Goal: Find contact information: Find contact information

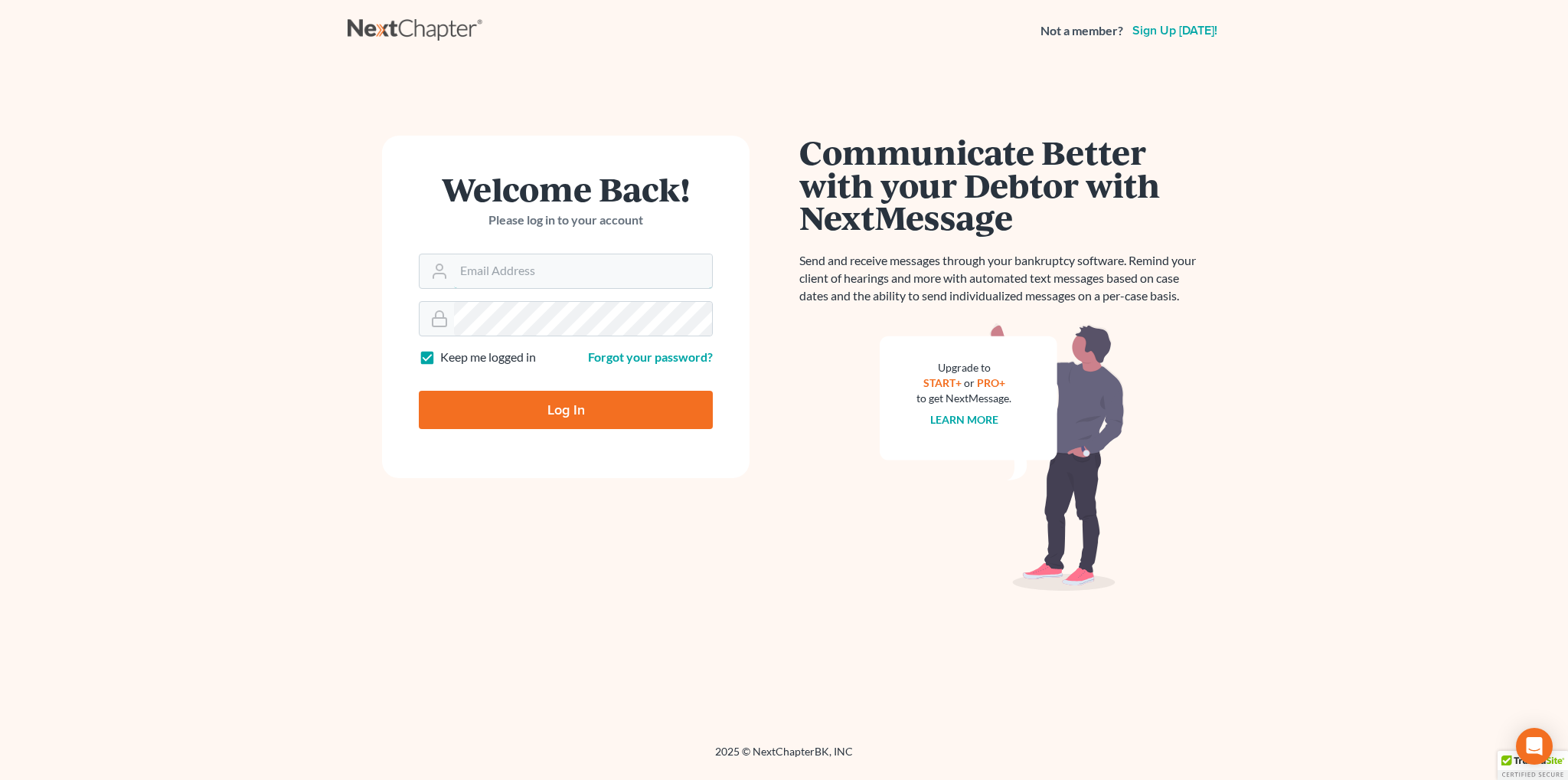
type input "[EMAIL_ADDRESS][DOMAIN_NAME]"
click at [592, 408] on input "Log In" at bounding box center [566, 409] width 294 height 39
type input "Thinking..."
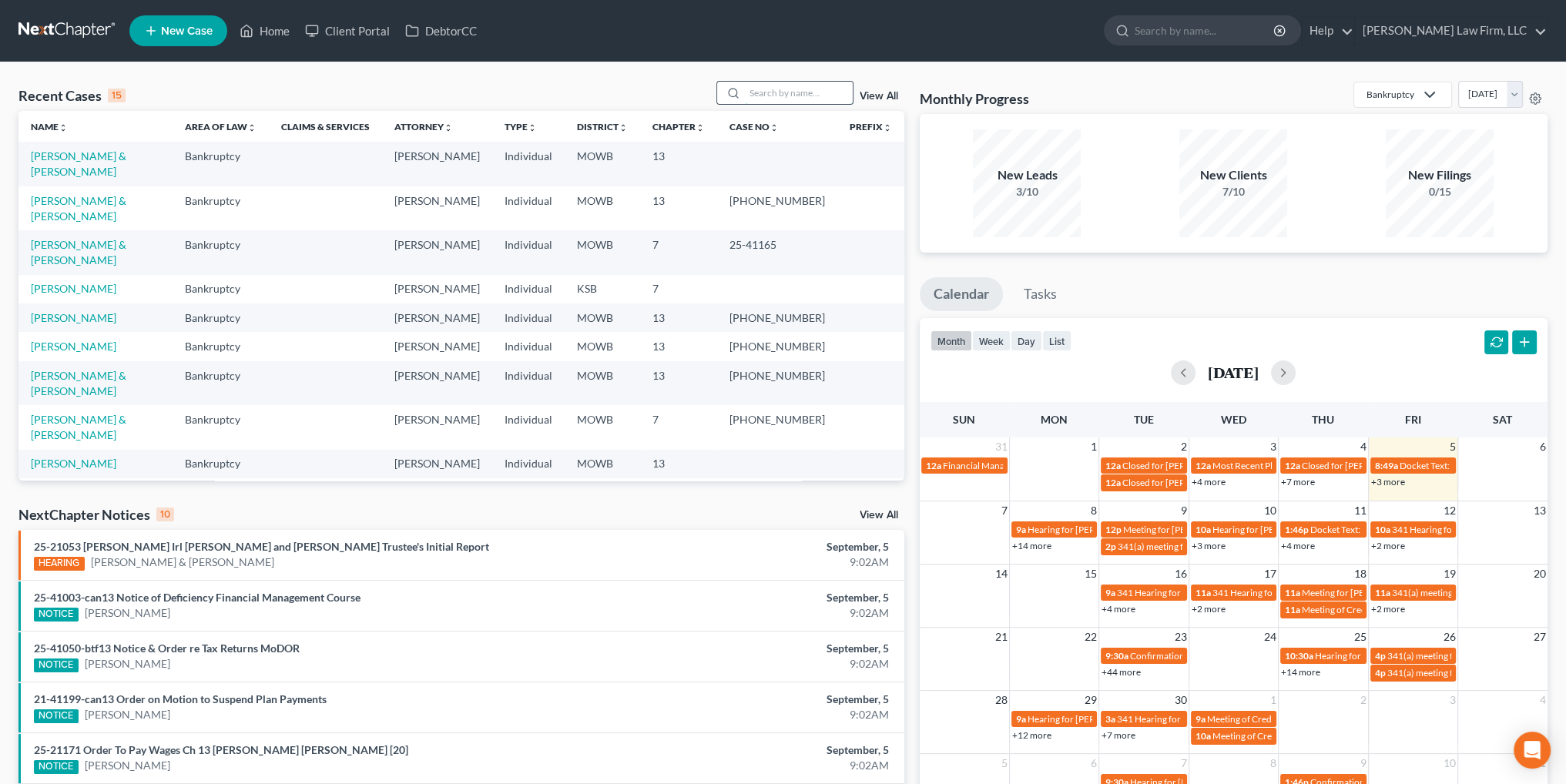
click at [811, 93] on input "search" at bounding box center [798, 92] width 108 height 23
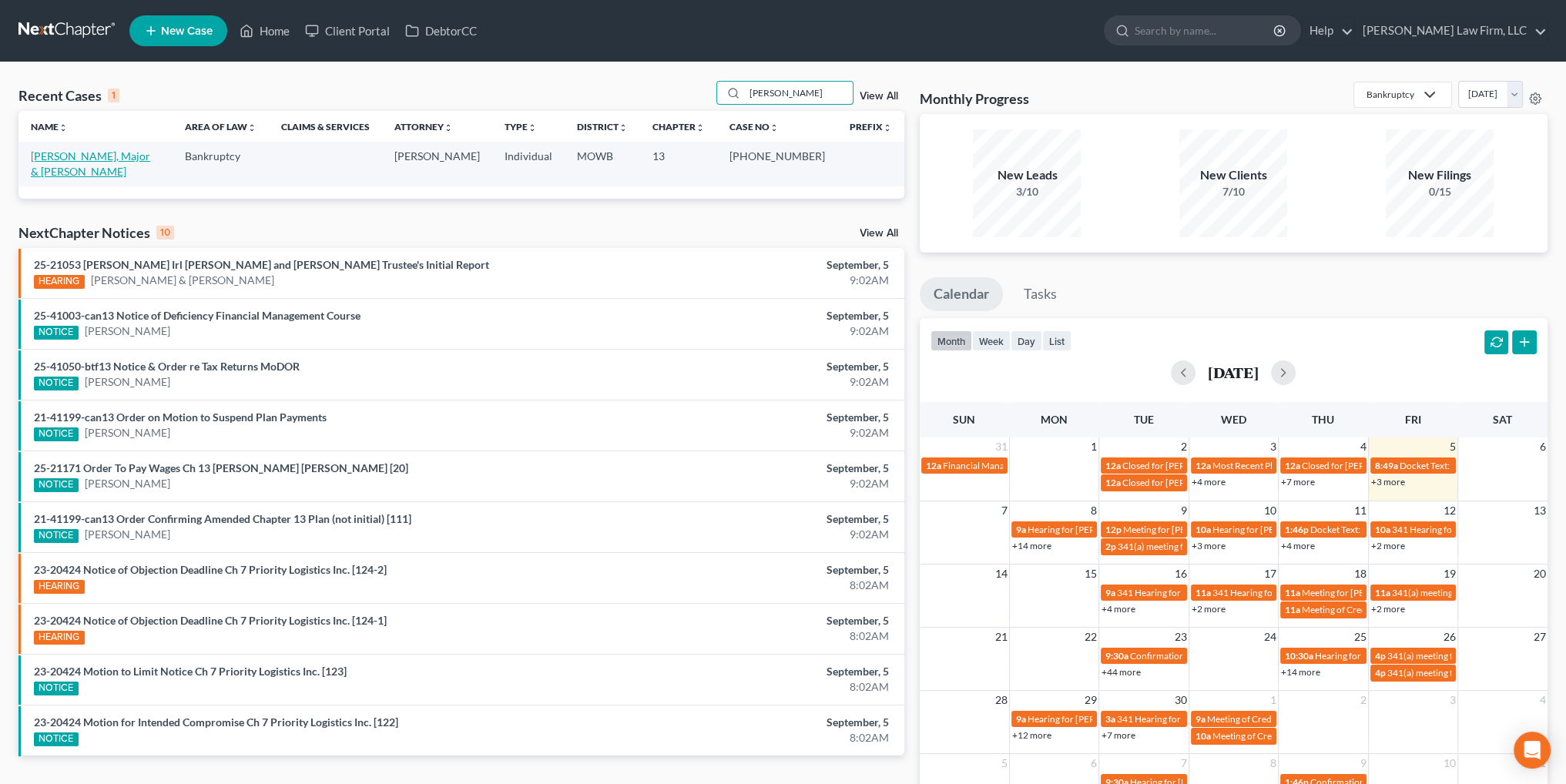
type input "lawson"
click at [72, 152] on link "Lawson, Major & Eboni" at bounding box center [90, 163] width 119 height 28
select select "6"
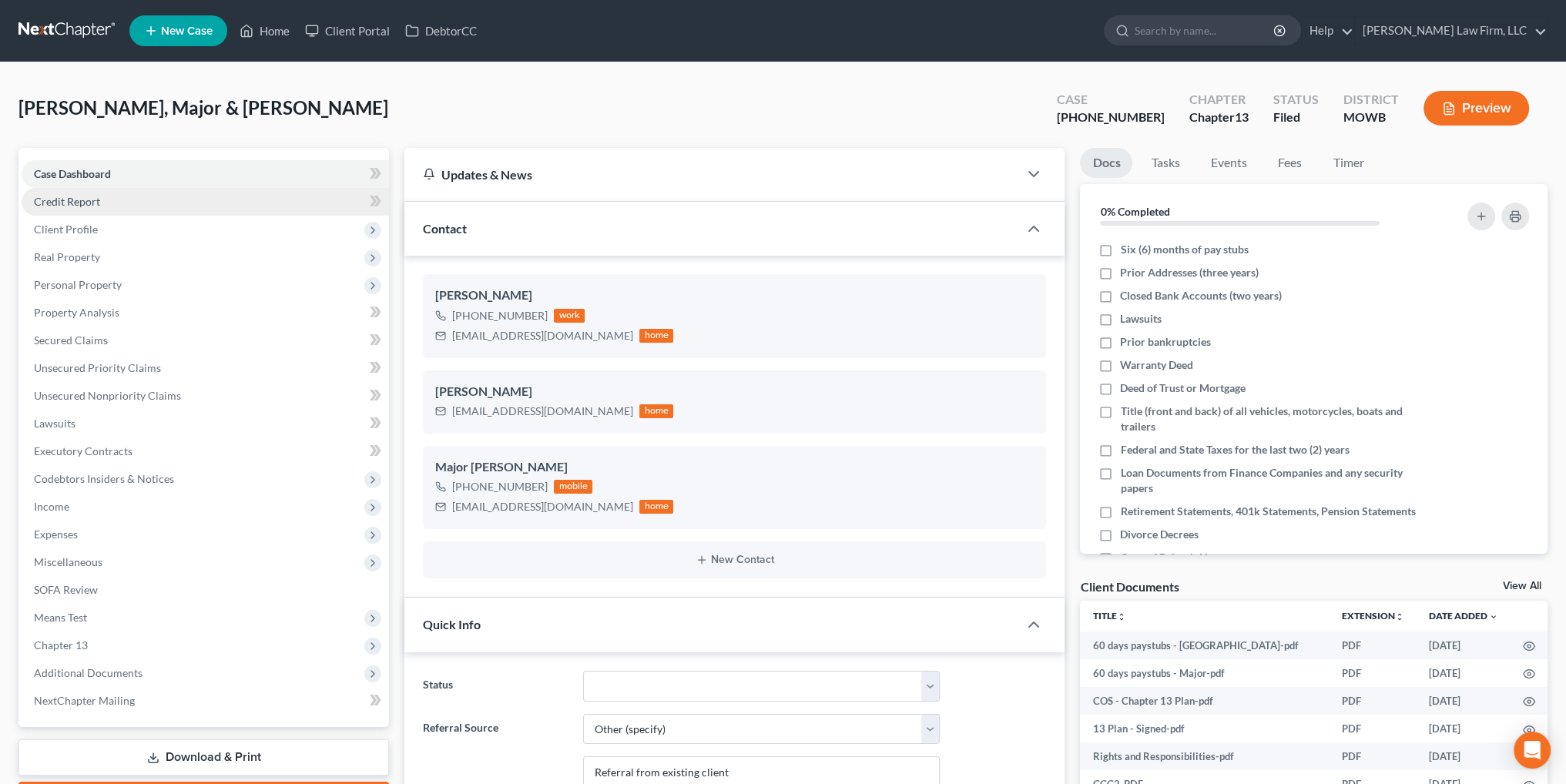
scroll to position [900, 0]
drag, startPoint x: 557, startPoint y: 338, endPoint x: 452, endPoint y: 341, distance: 105.0
click at [452, 341] on div "prettyc68@gmail.com home" at bounding box center [554, 335] width 238 height 20
copy div "prettyc68@gmail.com"
drag, startPoint x: 610, startPoint y: 412, endPoint x: 454, endPoint y: 418, distance: 156.1
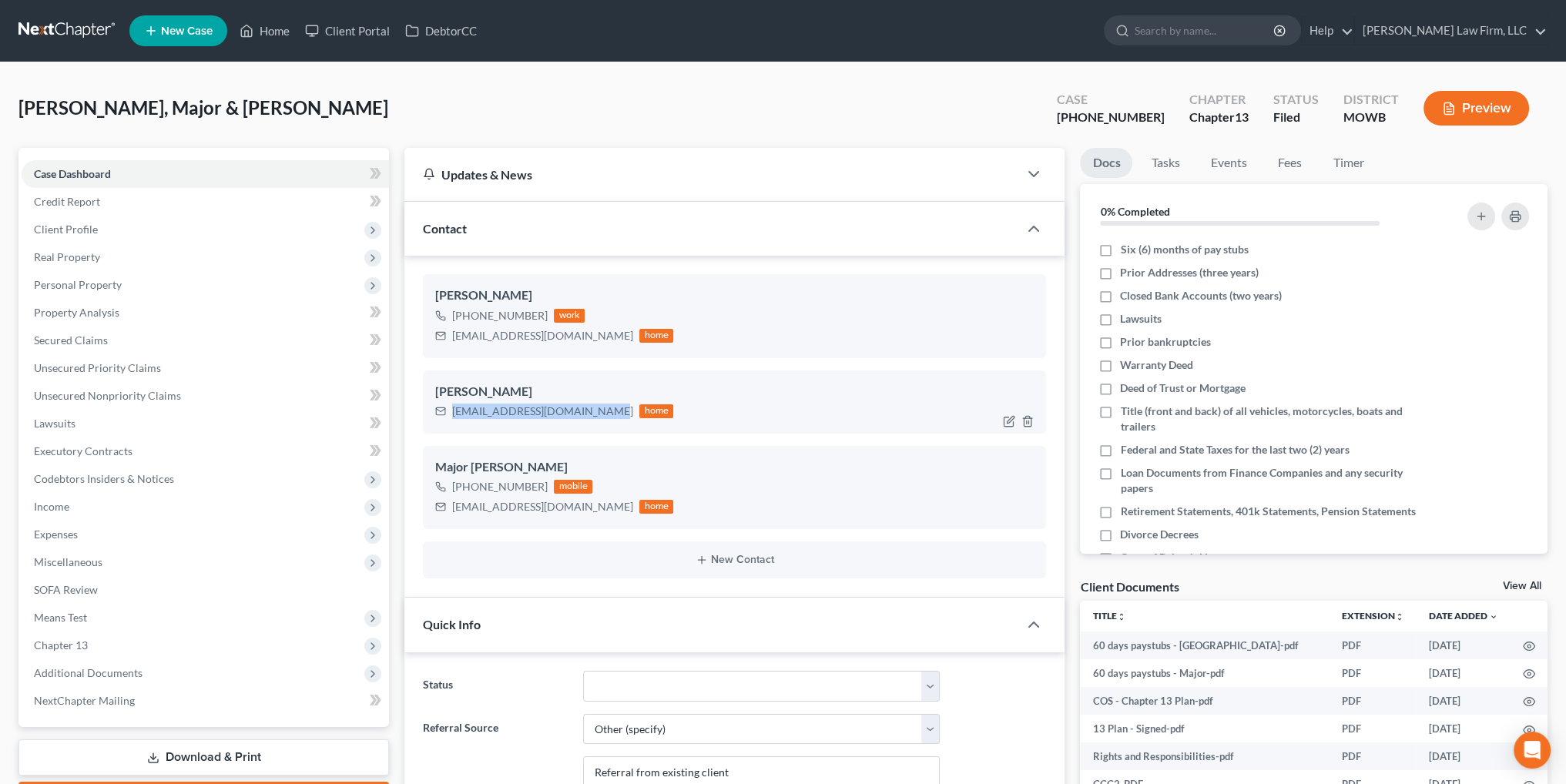
click at [454, 418] on div "ebonicooperwood27@yahoo.com home" at bounding box center [554, 411] width 238 height 20
copy div "ebonicooperwood27@yahoo.com"
drag, startPoint x: 568, startPoint y: 509, endPoint x: 443, endPoint y: 510, distance: 125.0
click at [443, 510] on div "08mrlawson@gmail.com home" at bounding box center [554, 506] width 238 height 20
copy div "08mrlawson@gmail.com"
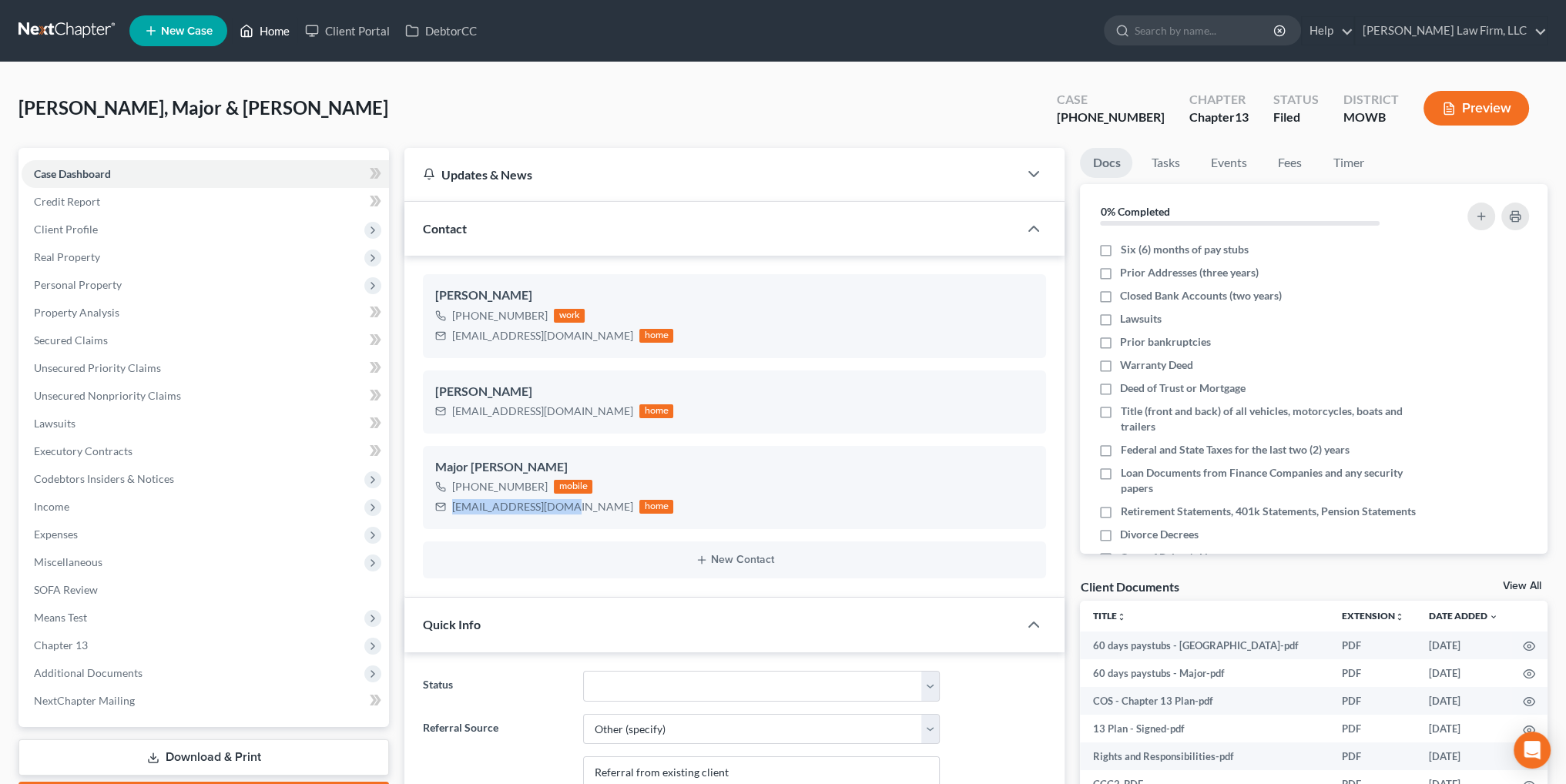
click at [259, 28] on link "Home" at bounding box center [264, 31] width 65 height 28
